Goal: Information Seeking & Learning: Learn about a topic

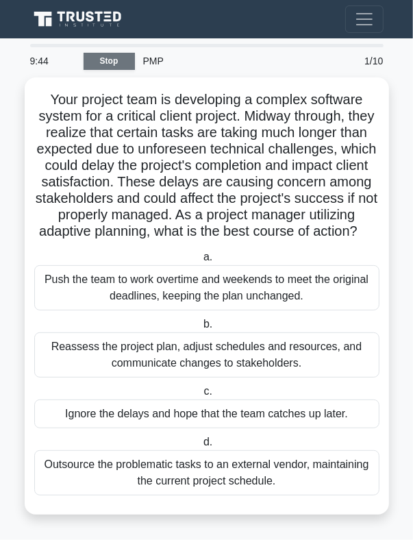
click at [112, 58] on link "Stop" at bounding box center [109, 61] width 51 height 17
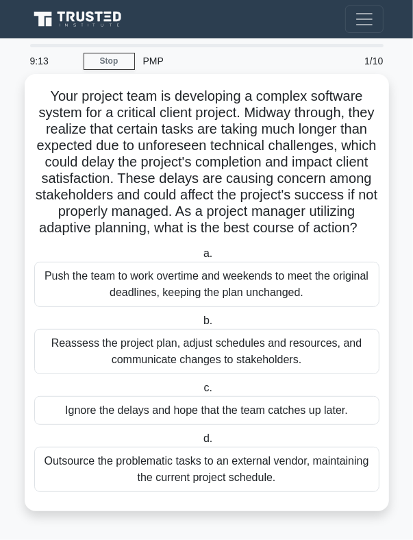
scroll to position [15, 0]
click at [163, 353] on div "Reassess the project plan, adjust schedules and resources, and communicate chan…" at bounding box center [206, 351] width 345 height 45
click at [201, 325] on input "b. Reassess the project plan, adjust schedules and resources, and communicate c…" at bounding box center [201, 321] width 0 height 9
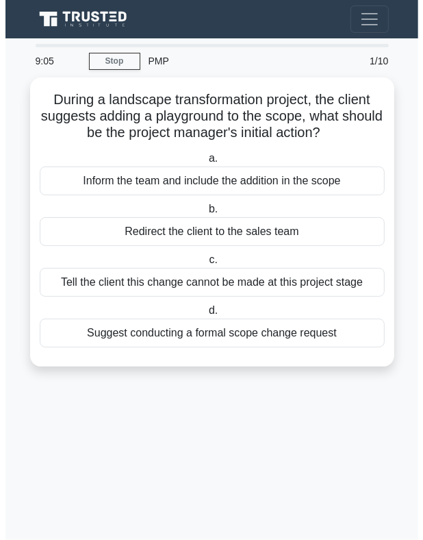
scroll to position [0, 0]
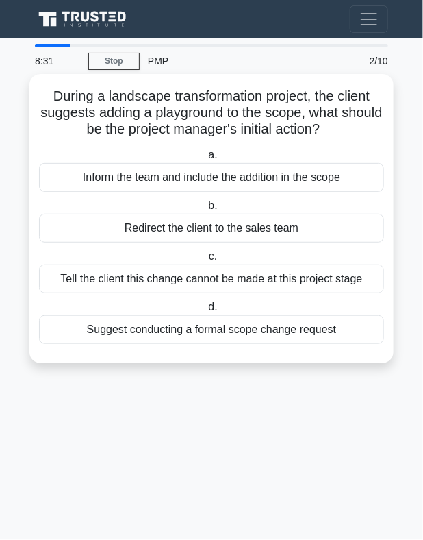
click at [173, 231] on div "Redirect the client to the sales team" at bounding box center [211, 228] width 345 height 29
click at [206, 210] on input "b. Redirect the client to the sales team" at bounding box center [206, 205] width 0 height 9
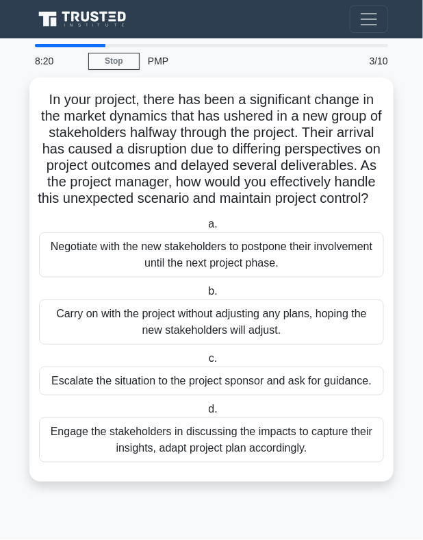
click at [369, 64] on div "3/10" at bounding box center [366, 60] width 62 height 27
click at [173, 47] on div "PMP" at bounding box center [237, 60] width 195 height 27
click at [177, 44] on main "8:16 Stop PMP Beginner 3/10 In your project, there has been a significant chang…" at bounding box center [211, 289] width 423 height 502
click at [178, 45] on div at bounding box center [212, 45] width 354 height 3
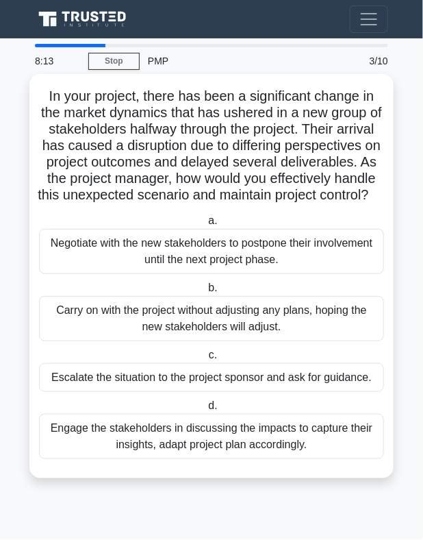
click at [122, 388] on div "Escalate the situation to the project sponsor and ask for guidance." at bounding box center [211, 377] width 345 height 29
click at [206, 360] on input "c. Escalate the situation to the project sponsor and ask for guidance." at bounding box center [206, 355] width 0 height 9
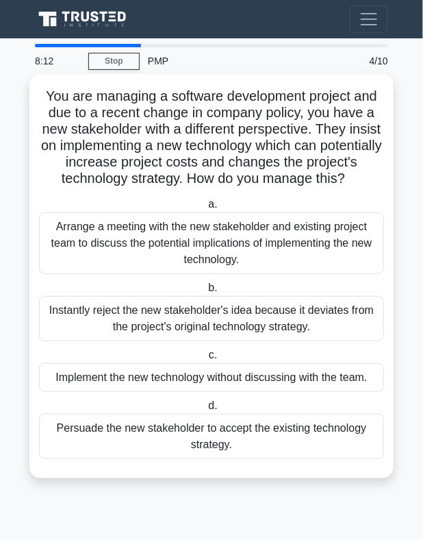
click at [118, 341] on div "Instantly reject the new stakeholder's idea because it deviates from the projec…" at bounding box center [211, 318] width 345 height 45
click at [206, 293] on input "b. Instantly reject the new stakeholder's idea because it deviates from the pro…" at bounding box center [206, 288] width 0 height 9
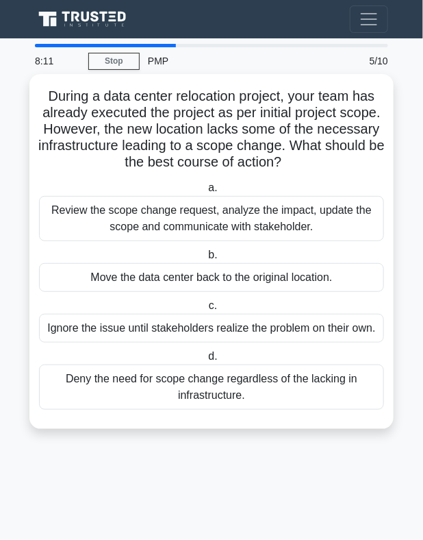
click at [127, 331] on div "Ignore the issue until stakeholders realize the problem on their own." at bounding box center [211, 328] width 345 height 29
click at [206, 310] on input "c. Ignore the issue until stakeholders realize the problem on their own." at bounding box center [206, 305] width 0 height 9
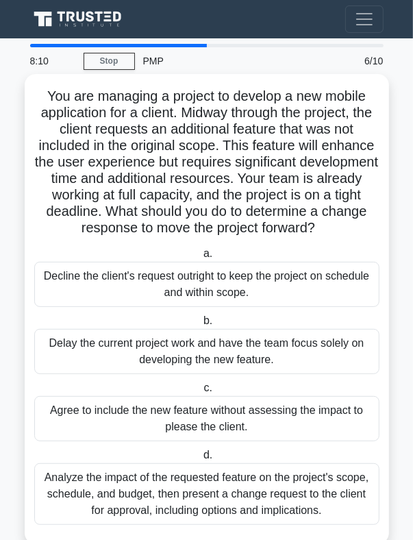
click at [127, 286] on div "Decline the client's request outright to keep the project on schedule and withi…" at bounding box center [206, 284] width 345 height 45
click at [201, 258] on input "a. Decline the client's request outright to keep the project on schedule and wi…" at bounding box center [201, 253] width 0 height 9
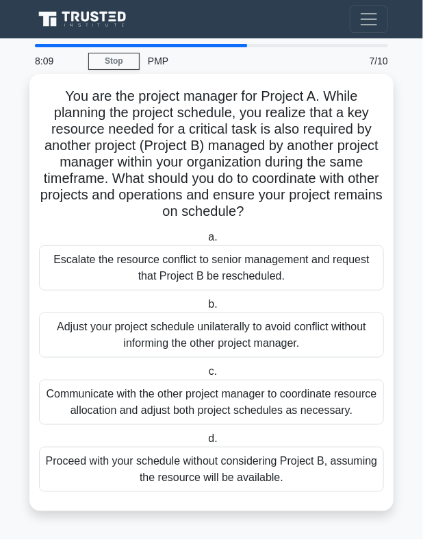
click at [137, 335] on div "Adjust your project schedule unilaterally to avoid conflict without informing t…" at bounding box center [211, 334] width 345 height 45
click at [206, 309] on input "b. Adjust your project schedule unilaterally to avoid conflict without informin…" at bounding box center [206, 304] width 0 height 9
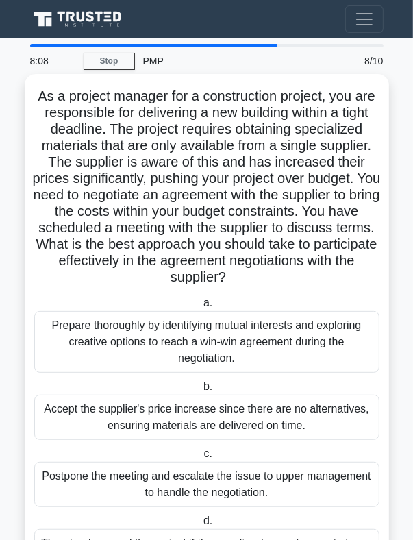
click at [112, 334] on div "Prepare thoroughly by identifying mutual interests and exploring creative optio…" at bounding box center [206, 342] width 345 height 62
click at [201, 308] on input "a. Prepare thoroughly by identifying mutual interests and exploring creative op…" at bounding box center [201, 303] width 0 height 9
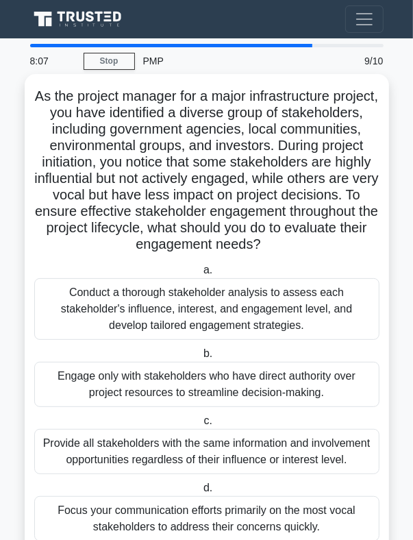
click at [132, 396] on div "Engage only with stakeholders who have direct authority over project resources …" at bounding box center [206, 384] width 345 height 45
click at [201, 358] on input "b. Engage only with stakeholders who have direct authority over project resourc…" at bounding box center [201, 353] width 0 height 9
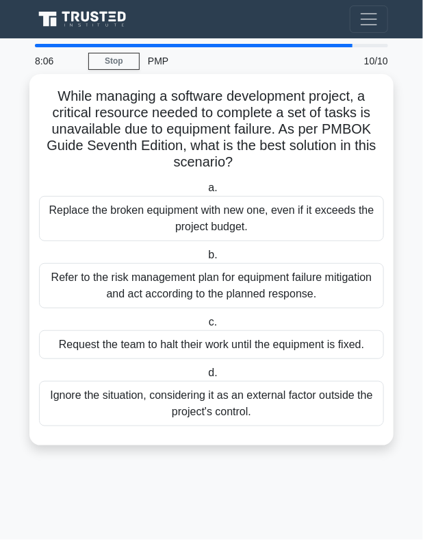
click at [138, 395] on div "Ignore the situation, considering it as an external factor outside the project'…" at bounding box center [211, 403] width 345 height 45
click at [206, 378] on input "d. Ignore the situation, considering it as an external factor outside the proje…" at bounding box center [206, 373] width 0 height 9
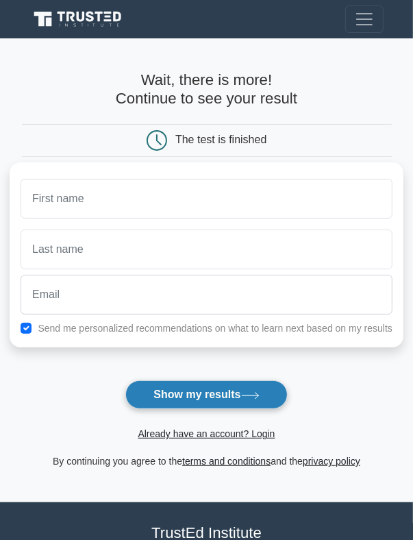
click at [160, 390] on button "Show my results" at bounding box center [206, 394] width 162 height 29
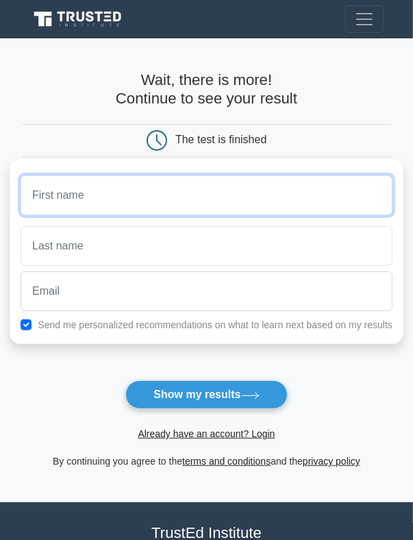
click at [82, 196] on input "text" at bounding box center [207, 195] width 372 height 40
click at [94, 197] on input "text" at bounding box center [207, 195] width 372 height 40
type input "steven"
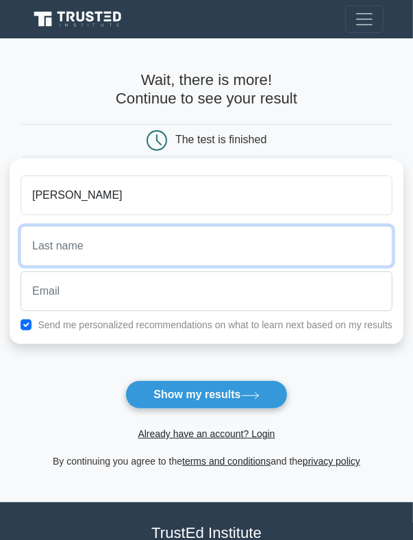
click at [44, 251] on input "text" at bounding box center [207, 246] width 372 height 40
type input "mi"
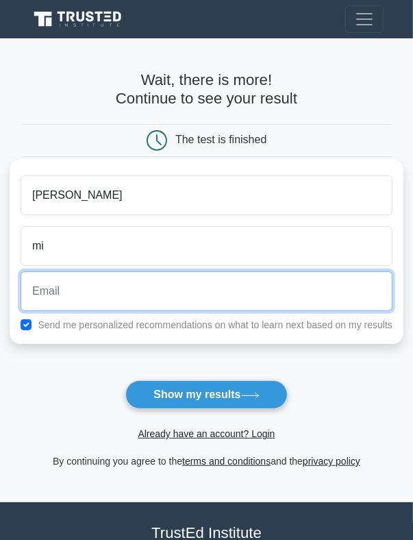
click at [41, 286] on input "email" at bounding box center [207, 291] width 372 height 40
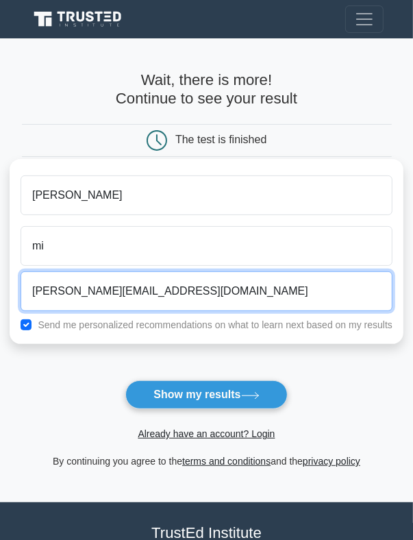
type input "steven@161.gmail.com"
click at [125, 380] on button "Show my results" at bounding box center [206, 394] width 162 height 29
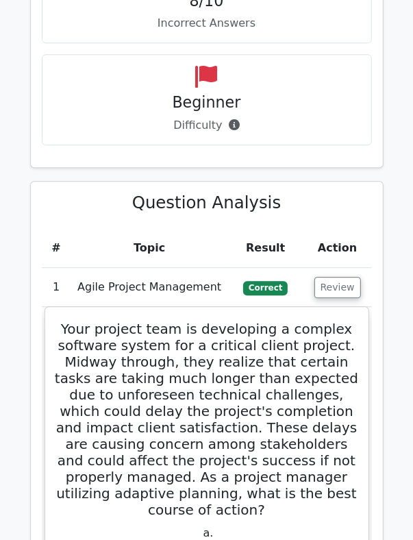
scroll to position [1439, 0]
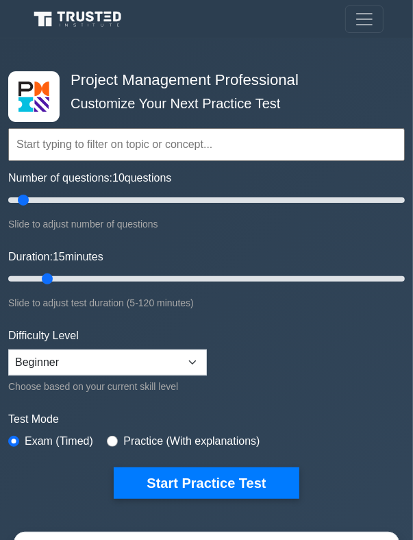
drag, startPoint x: 32, startPoint y: 275, endPoint x: 39, endPoint y: 278, distance: 7.7
type input "15"
click at [39, 278] on input "Duration: 15 minutes" at bounding box center [206, 279] width 397 height 16
drag, startPoint x: 25, startPoint y: 197, endPoint x: 49, endPoint y: 199, distance: 24.1
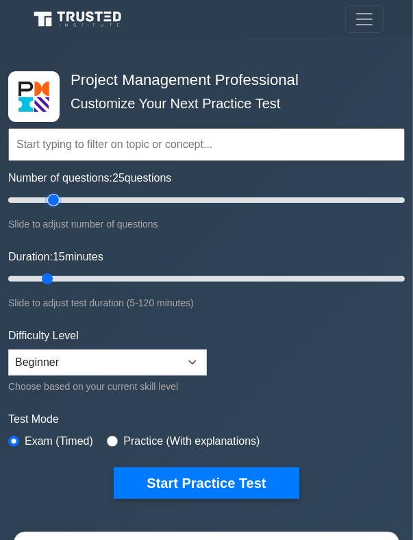
type input "25"
click at [49, 199] on input "Number of questions: 25 questions" at bounding box center [206, 200] width 397 height 16
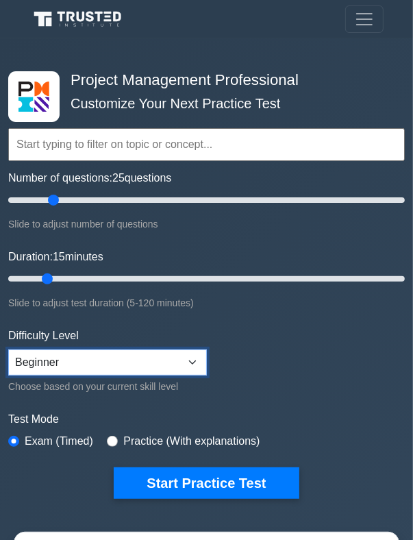
click at [188, 357] on select "Beginner Intermediate Expert" at bounding box center [107, 362] width 199 height 26
select select "expert"
click at [8, 349] on select "Beginner Intermediate Expert" at bounding box center [107, 362] width 199 height 26
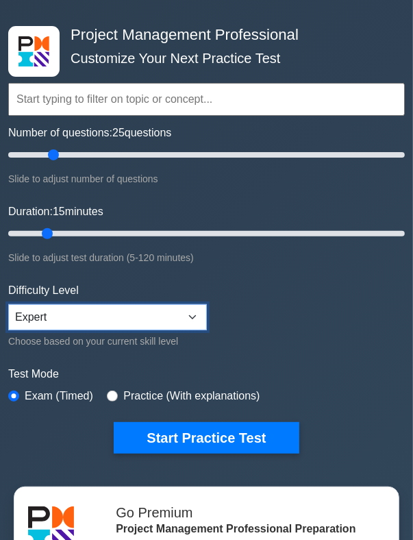
scroll to position [69, 0]
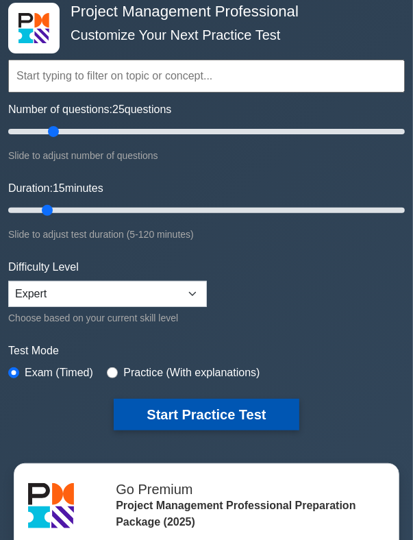
click at [184, 404] on button "Start Practice Test" at bounding box center [206, 415] width 185 height 32
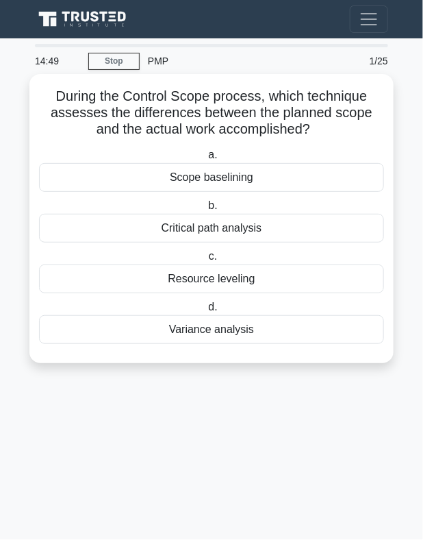
click at [214, 277] on div "Resource leveling" at bounding box center [211, 278] width 345 height 29
click at [206, 261] on input "c. Resource leveling" at bounding box center [206, 256] width 0 height 9
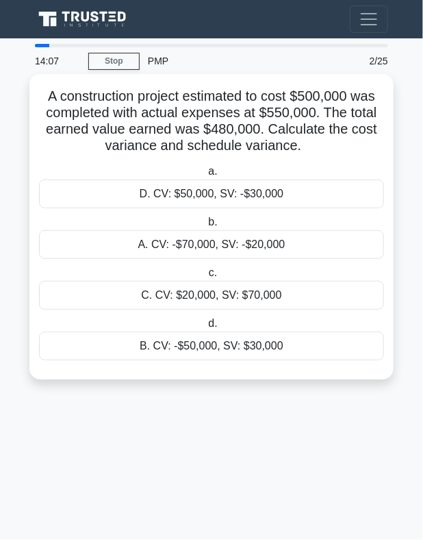
click at [232, 341] on div "B. CV: -$50,000, SV: $30,000" at bounding box center [211, 346] width 345 height 29
click at [145, 341] on div "B. CV: -$50,000, SV: $30,000" at bounding box center [211, 346] width 345 height 29
click at [206, 328] on input "d. B. CV: -$50,000, SV: $30,000" at bounding box center [206, 323] width 0 height 9
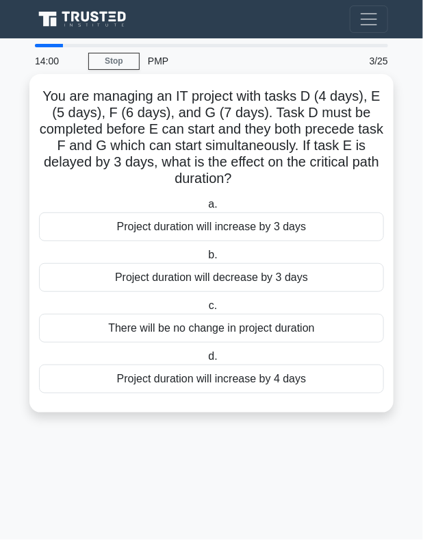
click at [178, 228] on div "Project duration will increase by 3 days" at bounding box center [211, 226] width 345 height 29
click at [206, 209] on input "a. Project duration will increase by 3 days" at bounding box center [206, 204] width 0 height 9
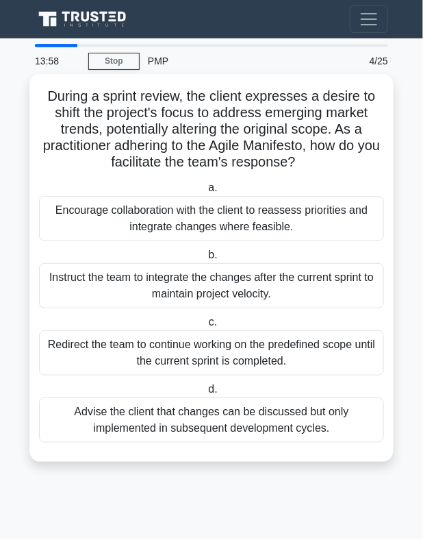
click at [159, 286] on div "Instruct the team to integrate the changes after the current sprint to maintain…" at bounding box center [211, 285] width 345 height 45
click at [206, 260] on input "b. Instruct the team to integrate the changes after the current sprint to maint…" at bounding box center [206, 255] width 0 height 9
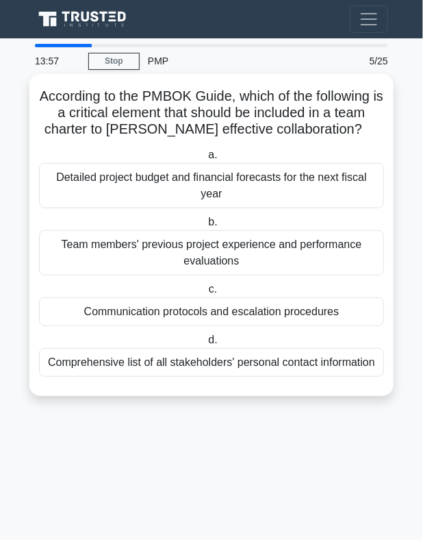
click at [151, 312] on div "Communication protocols and escalation procedures" at bounding box center [211, 311] width 345 height 29
click at [149, 319] on div "Communication protocols and escalation procedures" at bounding box center [211, 311] width 345 height 29
click at [206, 294] on input "c. Communication protocols and escalation procedures" at bounding box center [206, 289] width 0 height 9
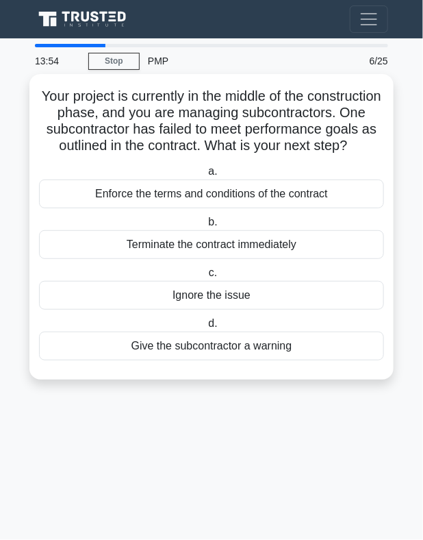
click at [164, 253] on div "Terminate the contract immediately" at bounding box center [211, 244] width 345 height 29
click at [206, 227] on input "b. Terminate the contract immediately" at bounding box center [206, 222] width 0 height 9
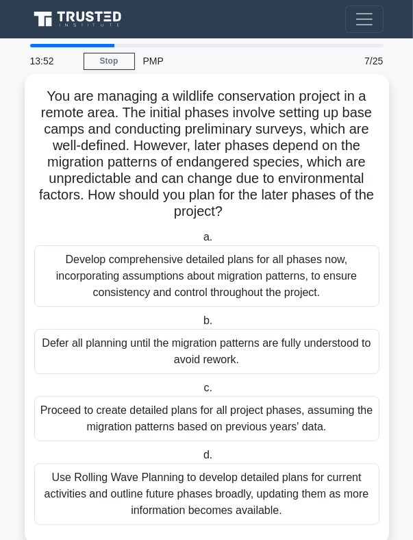
click at [136, 338] on div "Defer all planning until the migration patterns are fully understood to avoid r…" at bounding box center [206, 351] width 345 height 45
click at [201, 325] on input "b. Defer all planning until the migration patterns are fully understood to avoi…" at bounding box center [201, 321] width 0 height 9
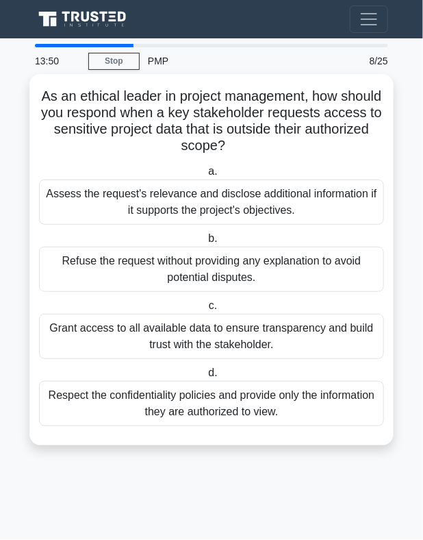
click at [149, 264] on div "Refuse the request without providing any explanation to avoid potential dispute…" at bounding box center [211, 269] width 345 height 45
click at [206, 243] on input "b. Refuse the request without providing any explanation to avoid potential disp…" at bounding box center [206, 238] width 0 height 9
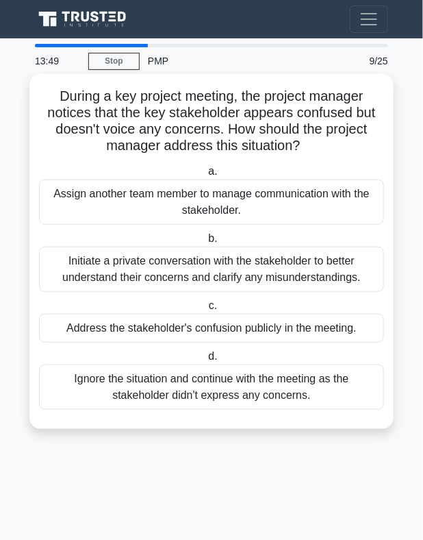
click at [135, 323] on div "Address the stakeholder's confusion publicly in the meeting." at bounding box center [211, 328] width 345 height 29
click at [162, 353] on label "d. Ignore the situation and continue with the meeting as the stakeholder didn't…" at bounding box center [211, 379] width 345 height 62
click at [206, 353] on input "d. Ignore the situation and continue with the meeting as the stakeholder didn't…" at bounding box center [206, 356] width 0 height 9
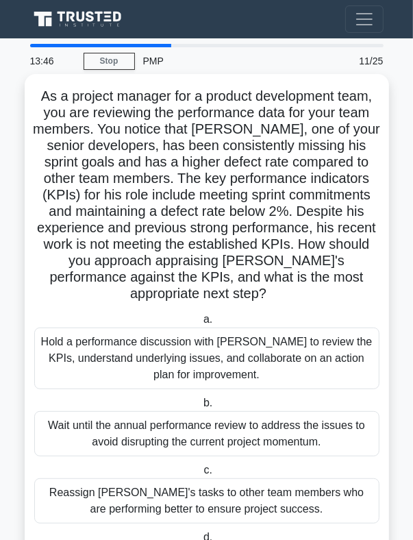
click at [127, 275] on h5 "As a project manager for a product development team, you are reviewing the perf…" at bounding box center [207, 195] width 348 height 215
click at [144, 360] on div "Hold a performance discussion with David to review the KPIs, understand underly…" at bounding box center [206, 358] width 345 height 62
drag, startPoint x: 189, startPoint y: 391, endPoint x: 190, endPoint y: 398, distance: 6.9
click at [189, 396] on div "a. Hold a performance discussion with David to review the KPIs, understand unde…" at bounding box center [207, 450] width 362 height 285
click at [195, 398] on label "b. Wait until the annual performance review to address the issues to avoid disr…" at bounding box center [206, 426] width 345 height 62
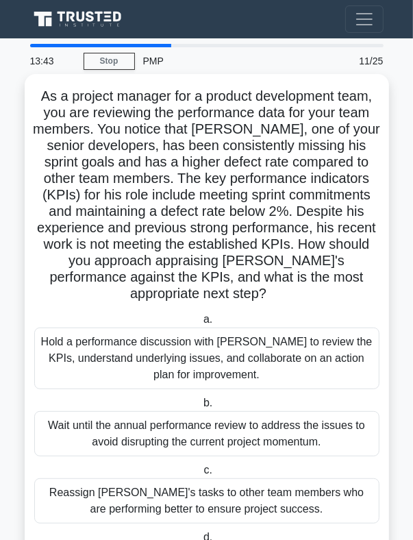
click at [201, 399] on input "b. Wait until the annual performance review to address the issues to avoid disr…" at bounding box center [201, 403] width 0 height 9
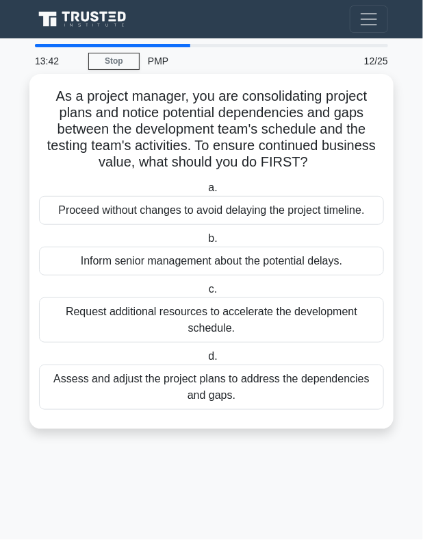
click at [189, 334] on div "Request additional resources to accelerate the development schedule." at bounding box center [211, 319] width 345 height 45
click at [206, 294] on input "c. Request additional resources to accelerate the development schedule." at bounding box center [206, 289] width 0 height 9
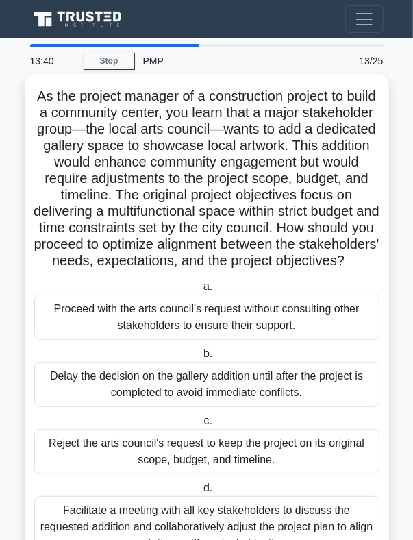
click at [166, 407] on div "Delay the decision on the gallery addition until after the project is completed…" at bounding box center [206, 384] width 345 height 45
click at [201, 358] on input "b. Delay the decision on the gallery addition until after the project is comple…" at bounding box center [201, 353] width 0 height 9
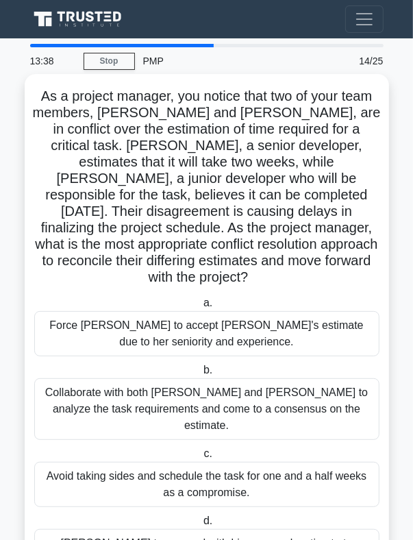
click at [165, 445] on label "c. Avoid taking sides and schedule the task for one and a half weeks as a compr…" at bounding box center [206, 476] width 345 height 62
click at [201, 449] on input "c. Avoid taking sides and schedule the task for one and a half weeks as a compr…" at bounding box center [201, 453] width 0 height 9
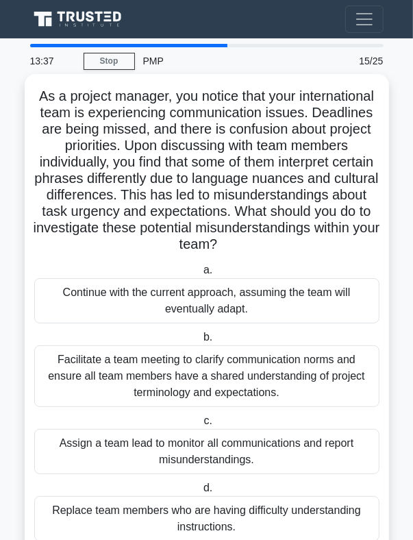
click at [149, 373] on div "Facilitate a team meeting to clarify communication norms and ensure all team me…" at bounding box center [206, 376] width 345 height 62
click at [201, 342] on input "b. Facilitate a team meeting to clarify communication norms and ensure all team…" at bounding box center [201, 337] width 0 height 9
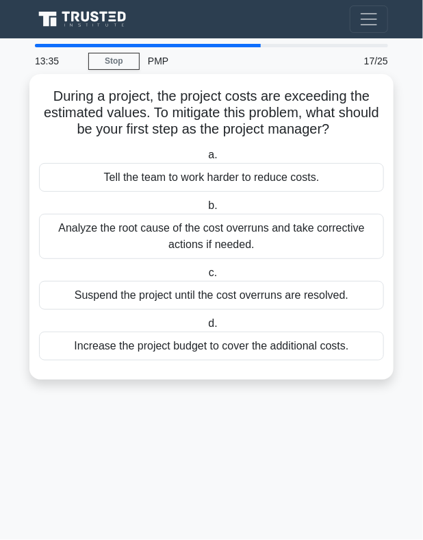
click at [160, 320] on label "d. Increase the project budget to cover the additional costs." at bounding box center [211, 337] width 345 height 45
click at [206, 320] on input "d. Increase the project budget to cover the additional costs." at bounding box center [206, 323] width 0 height 9
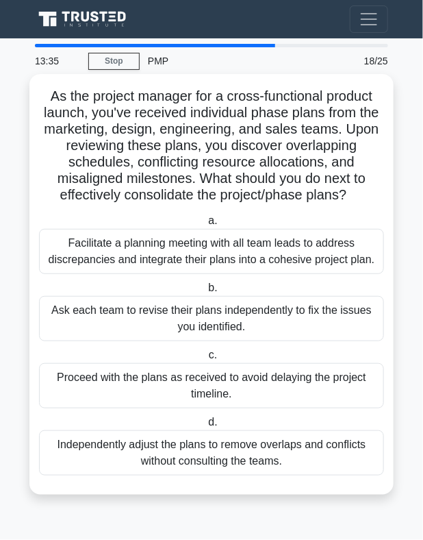
click at [158, 286] on div "a. Facilitate a planning meeting with all team leads to address discrepancies a…" at bounding box center [212, 344] width 362 height 269
click at [159, 286] on label "b. Ask each team to revise their plans independently to fix the issues you iden…" at bounding box center [211, 311] width 345 height 62
click at [206, 286] on input "b. Ask each team to revise their plans independently to fix the issues you iden…" at bounding box center [206, 288] width 0 height 9
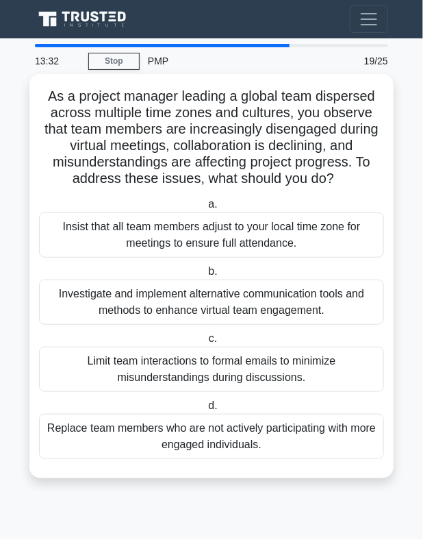
click at [198, 347] on div "Limit team interactions to formal emails to minimize misunderstandings during d…" at bounding box center [211, 369] width 345 height 45
drag, startPoint x: 203, startPoint y: 398, endPoint x: 205, endPoint y: 406, distance: 7.8
click at [205, 406] on label "d. Replace team members who are not actively participating with more engaged in…" at bounding box center [211, 428] width 345 height 62
click at [206, 406] on input "d. Replace team members who are not actively participating with more engaged in…" at bounding box center [206, 405] width 0 height 9
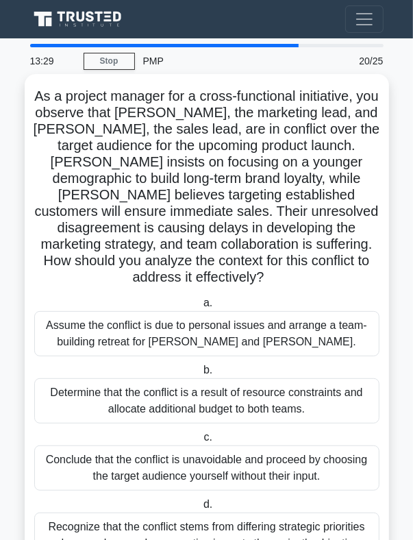
click at [165, 295] on label "a. Assume the conflict is due to personal issues and arrange a team-building re…" at bounding box center [206, 326] width 345 height 62
click at [201, 299] on input "a. Assume the conflict is due to personal issues and arrange a team-building re…" at bounding box center [201, 303] width 0 height 9
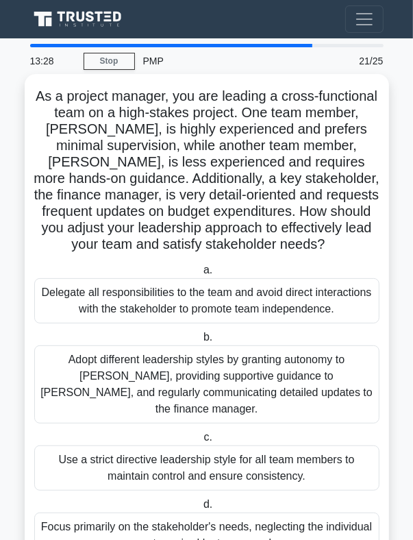
click at [187, 338] on label "b. Adopt different leadership styles by granting autonomy to Alex, providing su…" at bounding box center [206, 376] width 345 height 95
click at [201, 338] on input "b. Adopt different leadership styles by granting autonomy to Alex, providing su…" at bounding box center [201, 337] width 0 height 9
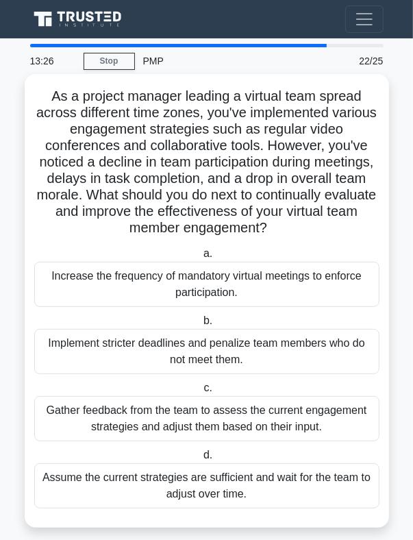
click at [214, 444] on div "a. Increase the frequency of mandatory virtual meetings to enforce participatio…" at bounding box center [207, 377] width 362 height 269
click at [217, 450] on label "d. Assume the current strategies are sufficient and wait for the team to adjust…" at bounding box center [206, 478] width 345 height 62
click at [201, 451] on input "d. Assume the current strategies are sufficient and wait for the team to adjust…" at bounding box center [201, 455] width 0 height 9
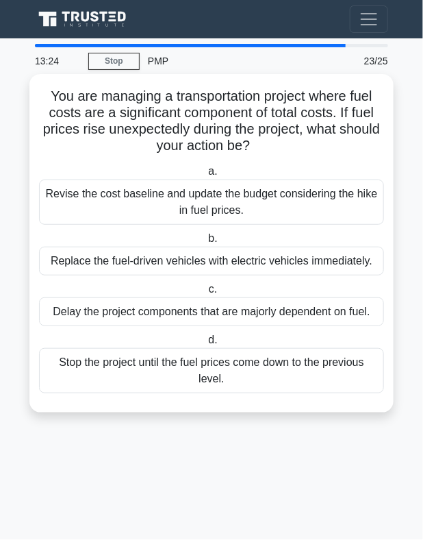
click at [171, 284] on label "c. Delay the project components that are majorly dependent on fuel." at bounding box center [211, 303] width 345 height 45
click at [206, 285] on input "c. Delay the project components that are majorly dependent on fuel." at bounding box center [206, 289] width 0 height 9
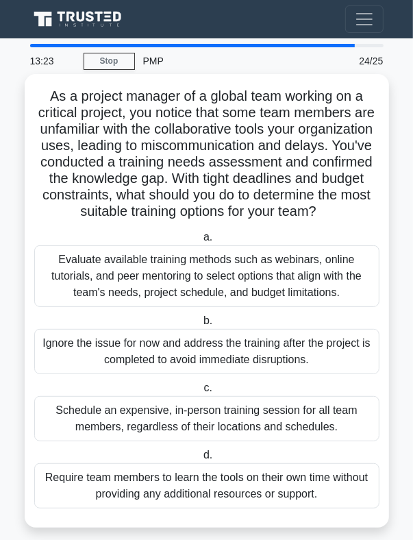
click at [170, 268] on div "Evaluate available training methods such as webinars, online tutorials, and pee…" at bounding box center [206, 276] width 345 height 62
click at [201, 242] on input "a. Evaluate available training methods such as webinars, online tutorials, and …" at bounding box center [201, 237] width 0 height 9
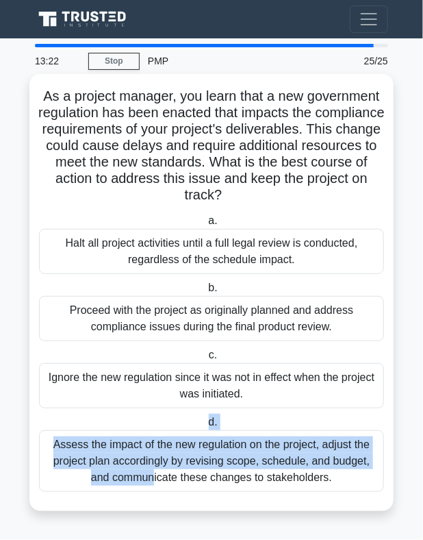
click at [209, 425] on label "d. Assess the impact of the new regulation on the project, adjust the project p…" at bounding box center [211, 453] width 345 height 78
click at [220, 425] on label "d. Assess the impact of the new regulation on the project, adjust the project p…" at bounding box center [211, 453] width 345 height 78
click at [206, 425] on input "d. Assess the impact of the new regulation on the project, adjust the project p…" at bounding box center [206, 422] width 0 height 9
